Goal: Task Accomplishment & Management: Manage account settings

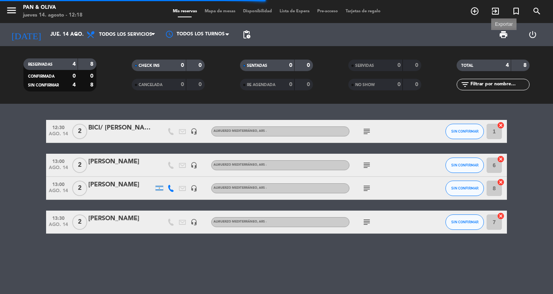
click at [504, 35] on span "print" at bounding box center [503, 34] width 9 height 9
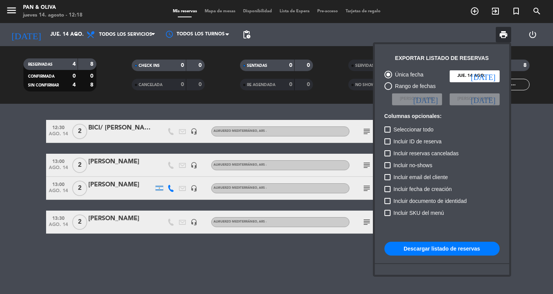
click at [468, 250] on button "Descargar listado de reservas" at bounding box center [442, 249] width 115 height 14
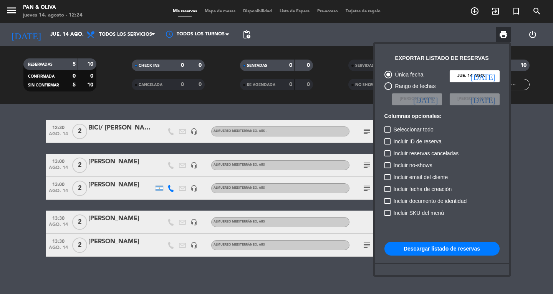
click at [536, 205] on div at bounding box center [276, 147] width 553 height 294
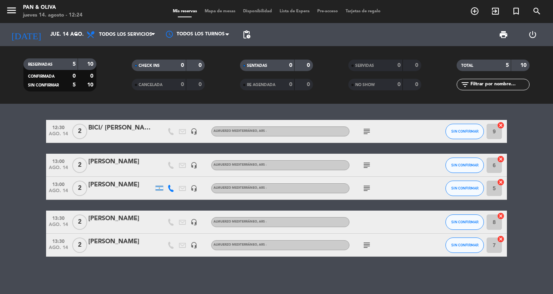
scroll to position [1, 0]
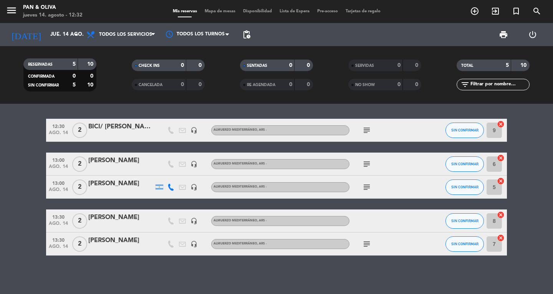
click at [369, 163] on icon "subject" at bounding box center [366, 163] width 9 height 9
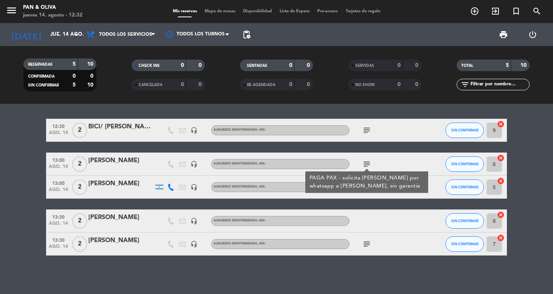
click at [369, 163] on icon "subject" at bounding box center [366, 163] width 9 height 9
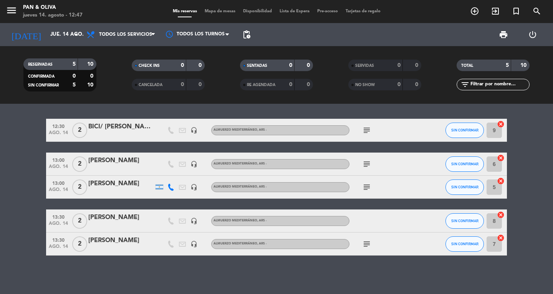
click at [31, 260] on div "12:30 [DATE] 2 BICI/ [PERSON_NAME] da [PERSON_NAME] headset_mic Almuerzo Medite…" at bounding box center [276, 199] width 553 height 190
click at [499, 39] on span "print" at bounding box center [503, 34] width 15 height 15
click at [510, 28] on span "print" at bounding box center [503, 34] width 15 height 15
click at [496, 29] on span "print" at bounding box center [503, 34] width 15 height 15
click at [505, 30] on span "print" at bounding box center [503, 34] width 9 height 9
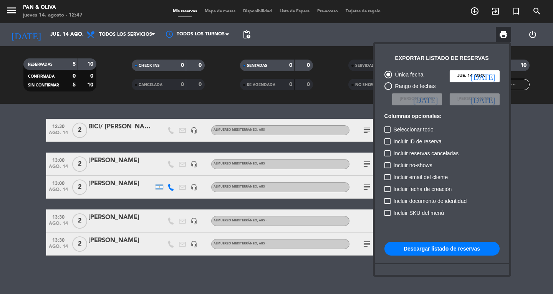
click at [446, 247] on button "Descargar listado de reservas" at bounding box center [442, 249] width 115 height 14
click at [80, 269] on div at bounding box center [276, 147] width 553 height 294
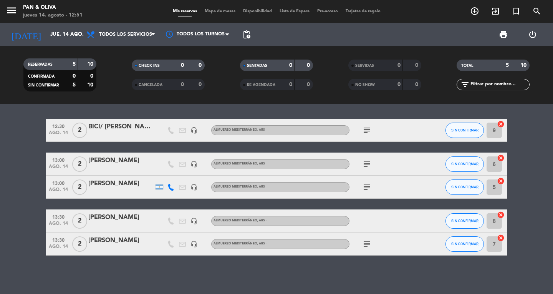
click at [368, 130] on icon "subject" at bounding box center [366, 130] width 9 height 9
click at [365, 161] on icon "subject" at bounding box center [366, 163] width 9 height 9
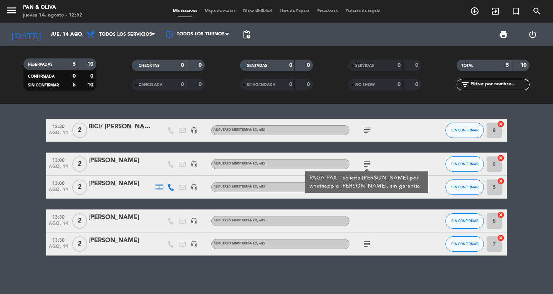
click at [377, 214] on div at bounding box center [384, 220] width 69 height 23
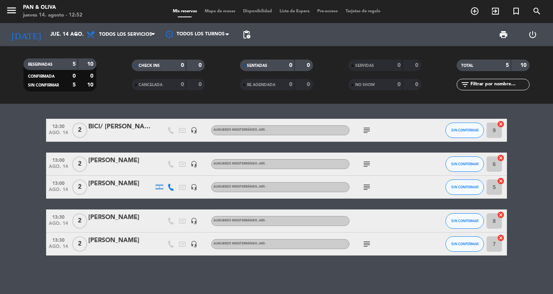
click at [363, 182] on icon "subject" at bounding box center [366, 186] width 9 height 9
click at [363, 186] on icon "subject" at bounding box center [366, 186] width 9 height 9
click at [368, 246] on icon "subject" at bounding box center [366, 243] width 9 height 9
